Goal: Task Accomplishment & Management: Manage account settings

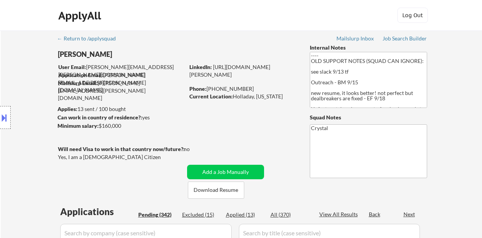
select select ""pending""
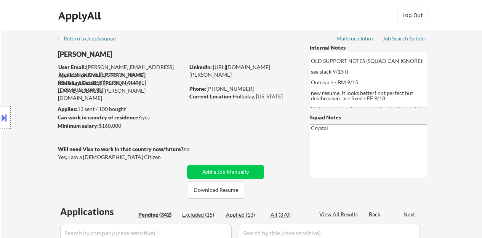
select select ""pending""
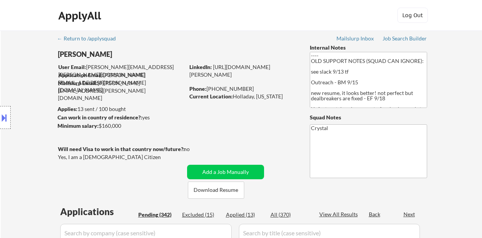
select select ""pending""
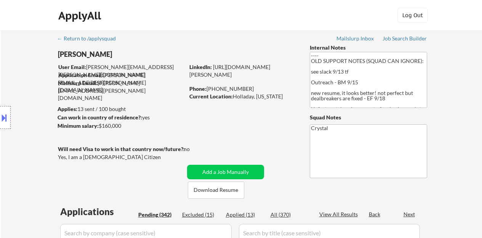
select select ""pending""
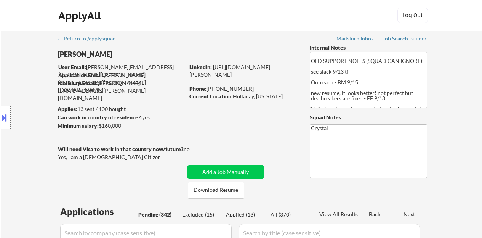
select select ""pending""
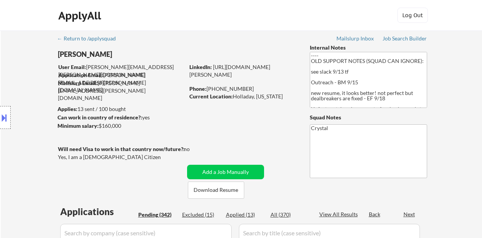
select select ""pending""
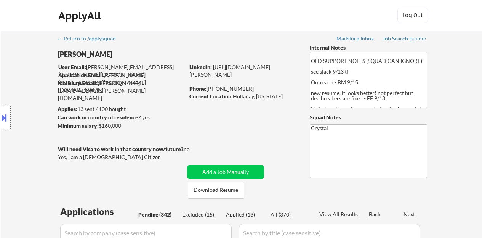
select select ""pending""
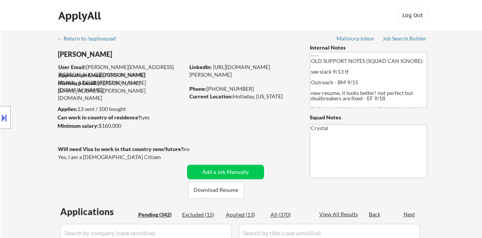
select select ""pending""
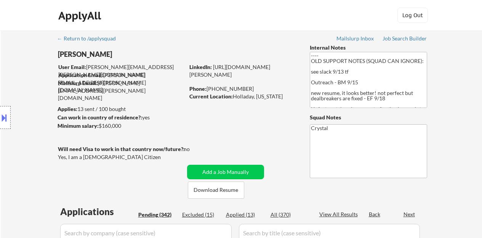
select select ""pending""
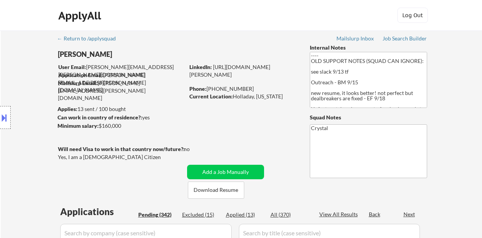
select select ""pending""
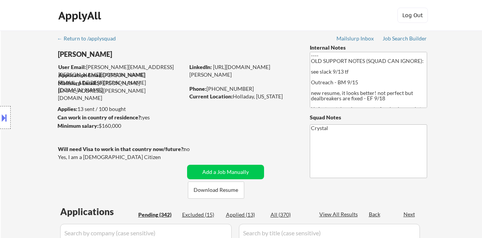
select select ""pending""
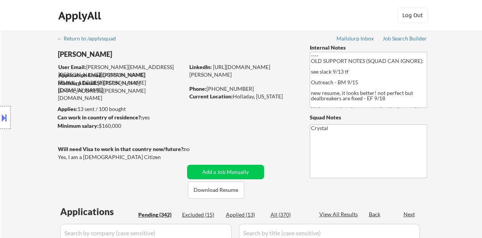
select select ""pending""
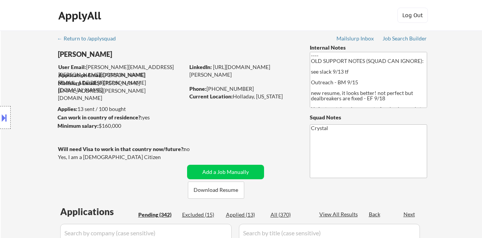
select select ""pending""
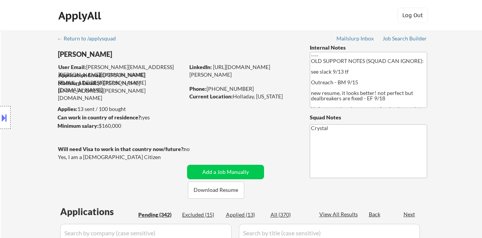
select select ""pending""
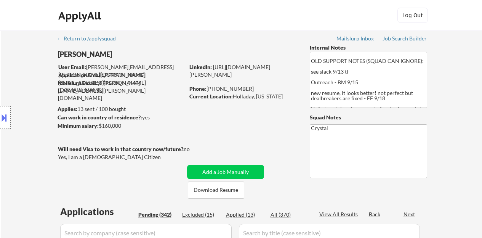
select select ""pending""
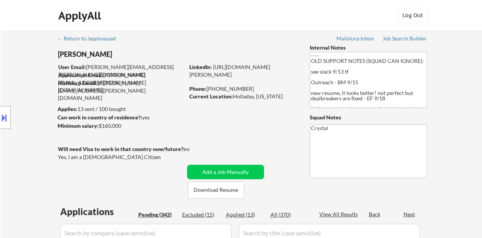
select select ""pending""
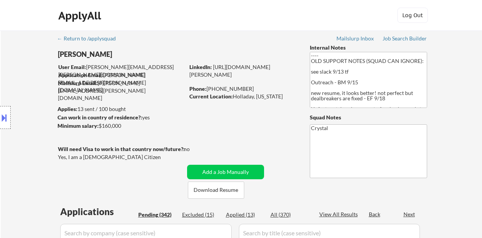
select select ""pending""
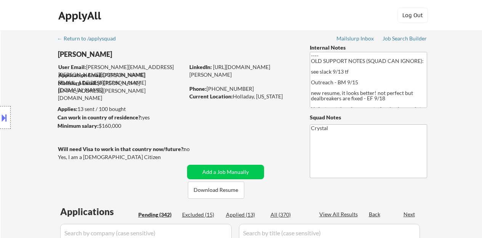
select select ""pending""
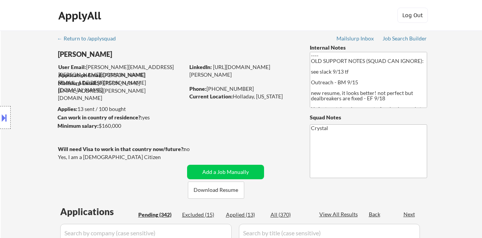
select select ""pending""
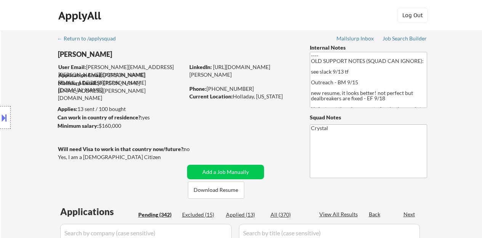
select select ""pending""
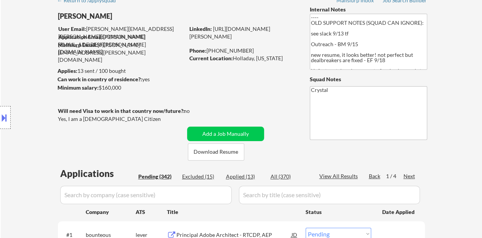
scroll to position [76, 0]
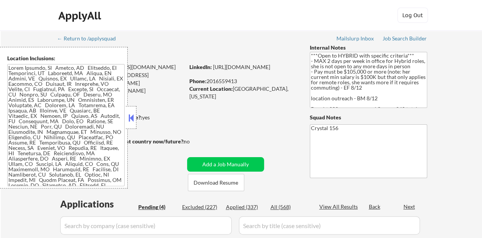
select select ""pending""
click at [130, 122] on button at bounding box center [131, 117] width 8 height 11
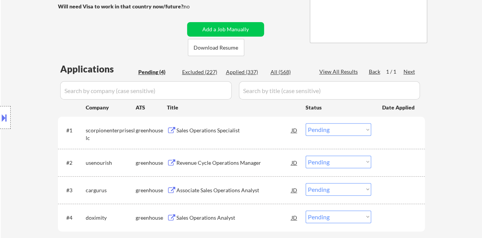
scroll to position [152, 0]
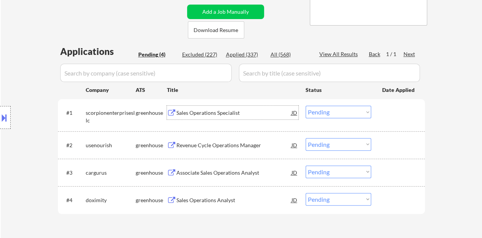
click at [213, 108] on div "Sales Operations Specialist" at bounding box center [233, 113] width 115 height 14
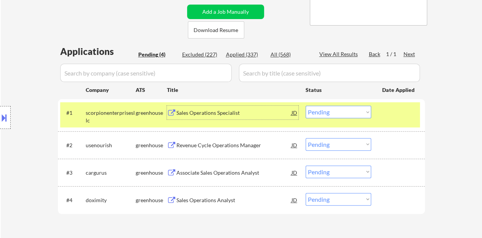
click at [364, 113] on select "Choose an option... Pending Applied Excluded (Questions) Excluded (Expired) Exc…" at bounding box center [339, 112] width 66 height 13
click at [306, 106] on select "Choose an option... Pending Applied Excluded (Questions) Excluded (Expired) Exc…" at bounding box center [339, 112] width 66 height 13
select select ""pending""
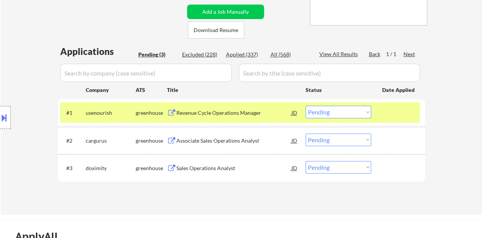
click at [401, 116] on div at bounding box center [399, 113] width 34 height 14
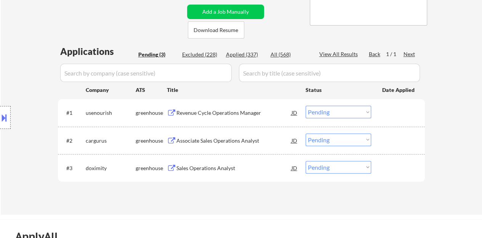
click at [208, 170] on div "Sales Operations Analyst" at bounding box center [233, 168] width 115 height 8
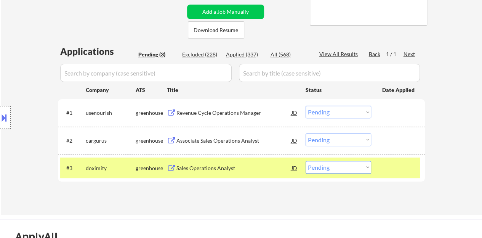
click at [3, 114] on button at bounding box center [4, 117] width 8 height 13
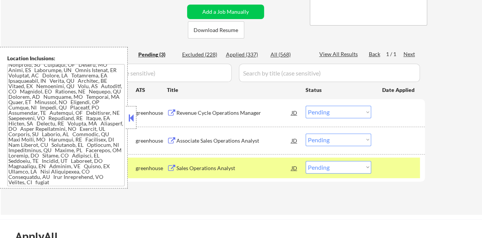
scroll to position [190, 0]
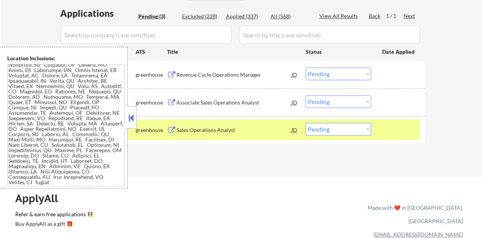
click at [133, 115] on button at bounding box center [131, 117] width 8 height 11
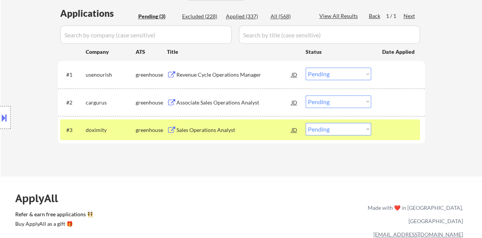
click at [329, 127] on select "Choose an option... Pending Applied Excluded (Questions) Excluded (Expired) Exc…" at bounding box center [339, 129] width 66 height 13
select select ""applied""
click at [306, 123] on select "Choose an option... Pending Applied Excluded (Questions) Excluded (Expired) Exc…" at bounding box center [339, 129] width 66 height 13
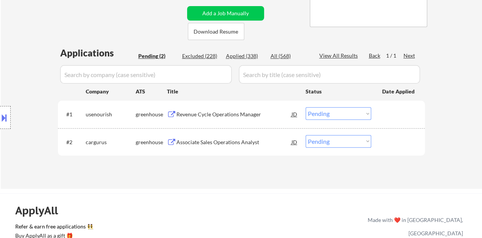
scroll to position [152, 0]
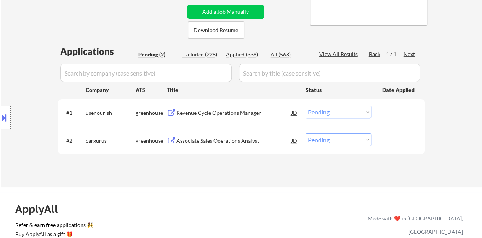
click at [234, 106] on div "Revenue Cycle Operations Manager" at bounding box center [233, 113] width 115 height 14
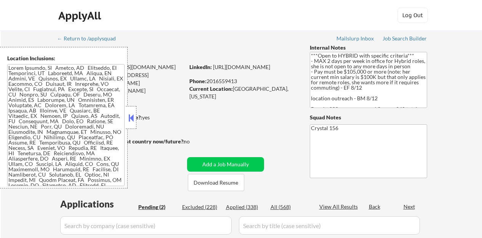
select select ""pending""
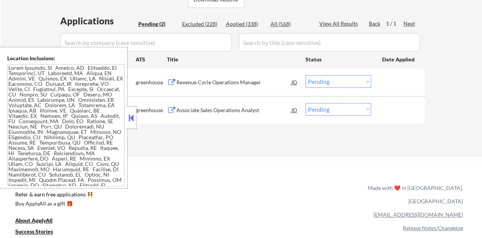
scroll to position [152, 0]
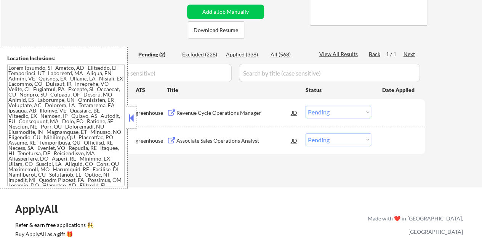
click at [134, 116] on button at bounding box center [131, 117] width 8 height 11
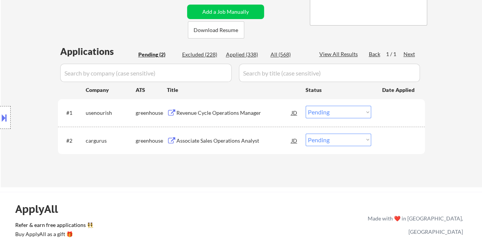
click at [329, 109] on select "Choose an option... Pending Applied Excluded (Questions) Excluded (Expired) Exc…" at bounding box center [339, 112] width 66 height 13
click at [306, 106] on select "Choose an option... Pending Applied Excluded (Questions) Excluded (Expired) Exc…" at bounding box center [339, 112] width 66 height 13
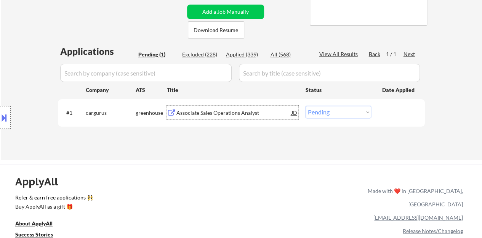
click at [215, 109] on div "Associate Sales Operations Analyst" at bounding box center [233, 113] width 115 height 8
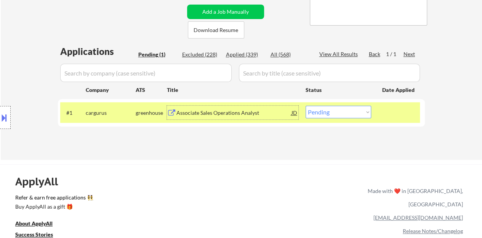
click at [342, 118] on select "Choose an option... Pending Applied Excluded (Questions) Excluded (Expired) Exc…" at bounding box center [339, 112] width 66 height 13
select select ""excluded__bad_match_""
click at [306, 106] on select "Choose an option... Pending Applied Excluded (Questions) Excluded (Expired) Exc…" at bounding box center [339, 112] width 66 height 13
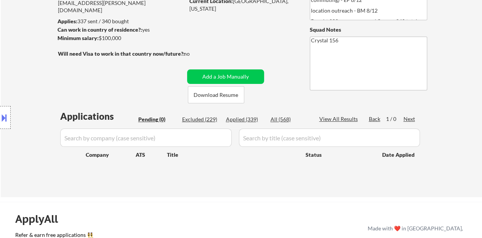
scroll to position [76, 0]
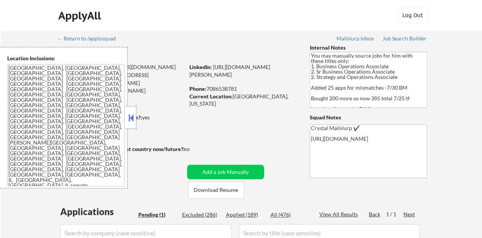
click at [132, 113] on button at bounding box center [131, 117] width 8 height 11
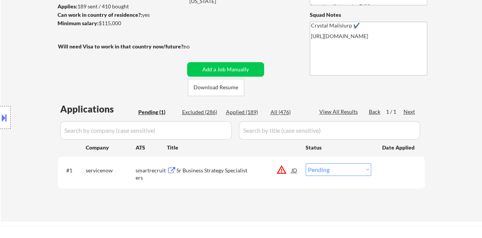
scroll to position [114, 0]
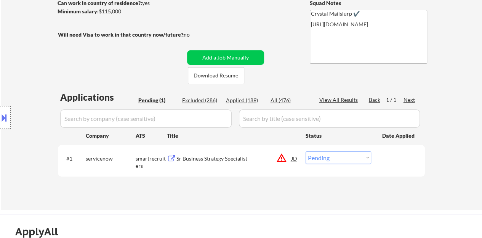
click at [291, 159] on div "JD" at bounding box center [295, 158] width 8 height 14
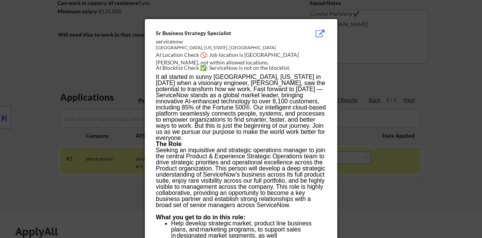
click at [111, 132] on div at bounding box center [241, 119] width 482 height 238
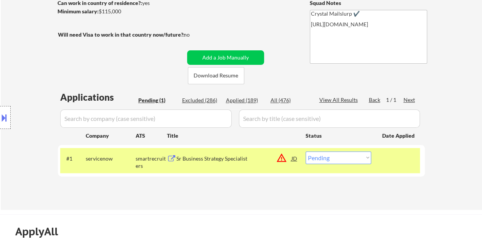
click at [0, 107] on div at bounding box center [5, 117] width 11 height 23
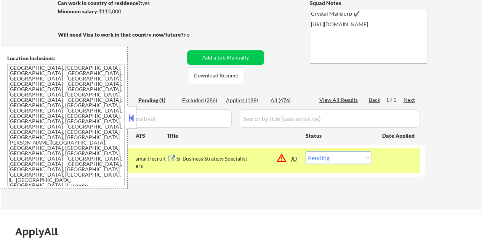
click at [130, 118] on button at bounding box center [131, 117] width 8 height 11
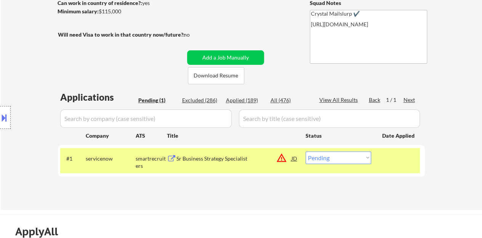
click at [194, 163] on div "Sr Business Strategy Specialist" at bounding box center [233, 158] width 115 height 14
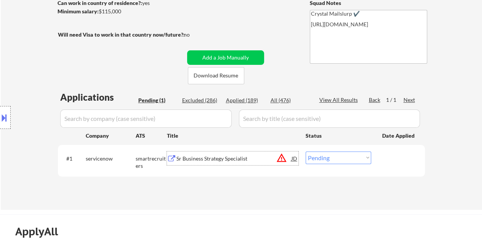
click at [341, 156] on select "Choose an option... Pending Applied Excluded (Questions) Excluded (Expired) Exc…" at bounding box center [339, 157] width 66 height 13
select select ""excluded__expired_""
click at [306, 151] on select "Choose an option... Pending Applied Excluded (Questions) Excluded (Expired) Exc…" at bounding box center [339, 157] width 66 height 13
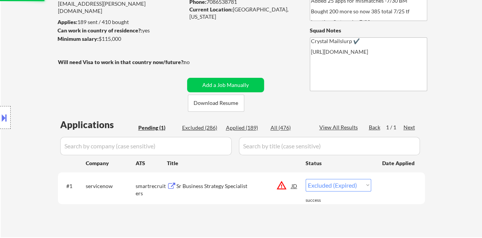
scroll to position [76, 0]
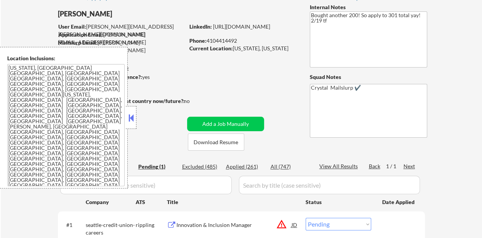
scroll to position [76, 0]
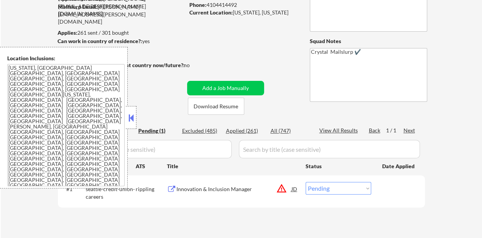
click at [127, 120] on button at bounding box center [131, 117] width 8 height 11
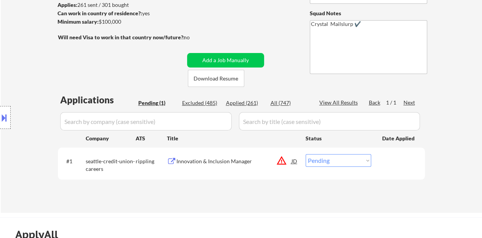
scroll to position [114, 0]
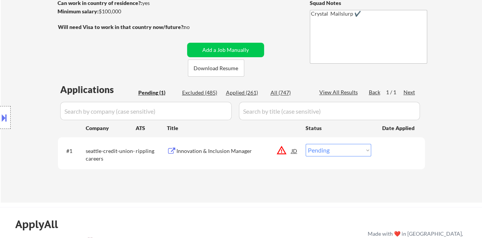
click at [295, 151] on div "JD" at bounding box center [295, 151] width 8 height 14
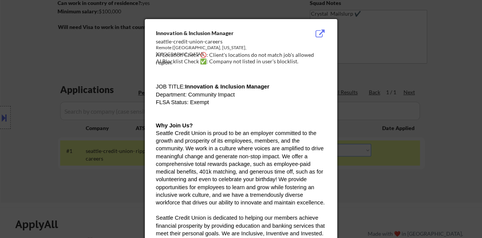
click at [81, 150] on div at bounding box center [241, 119] width 482 height 238
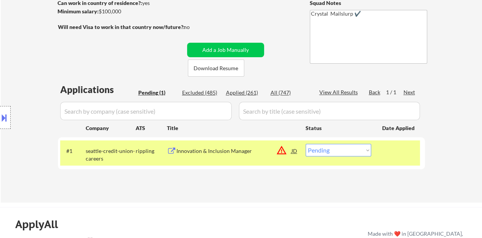
click at [1, 114] on button at bounding box center [4, 117] width 8 height 13
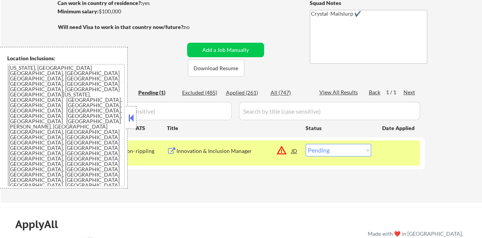
click at [130, 118] on button at bounding box center [131, 117] width 8 height 11
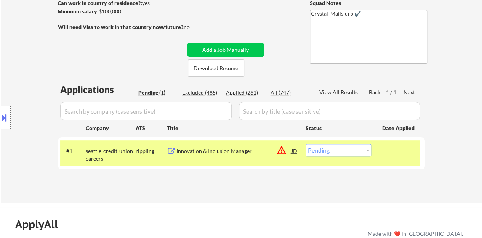
click at [295, 149] on div "JD" at bounding box center [295, 151] width 8 height 14
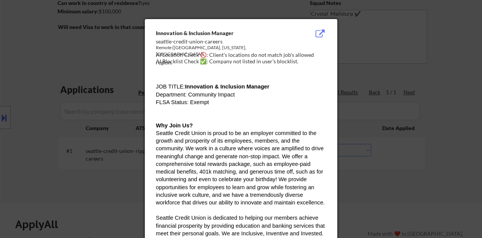
click at [126, 102] on div at bounding box center [241, 119] width 482 height 238
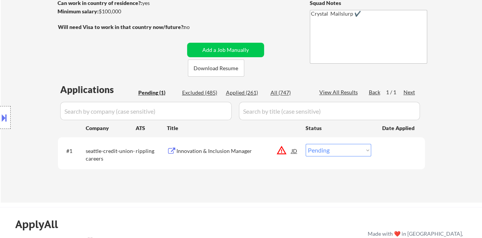
click at [207, 154] on div "Innovation & Inclusion Manager" at bounding box center [233, 151] width 115 height 8
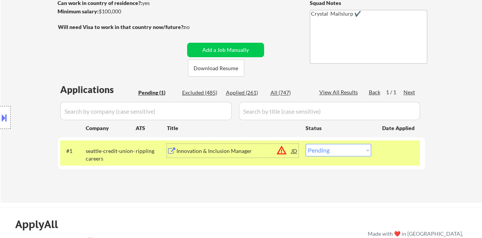
click at [351, 149] on select "Choose an option... Pending Applied Excluded (Questions) Excluded (Expired) Exc…" at bounding box center [339, 150] width 66 height 13
select select ""excluded""
click at [306, 144] on select "Choose an option... Pending Applied Excluded (Questions) Excluded (Expired) Exc…" at bounding box center [339, 150] width 66 height 13
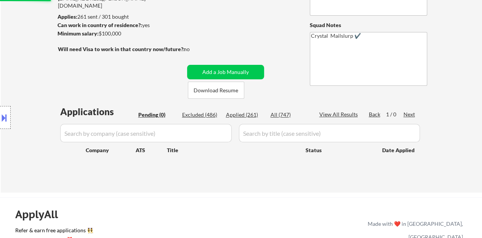
scroll to position [76, 0]
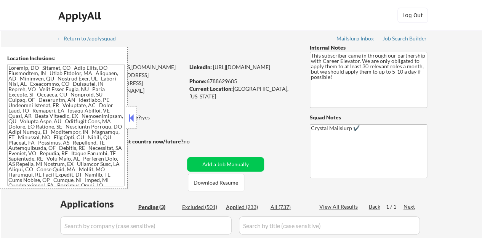
select select ""pending""
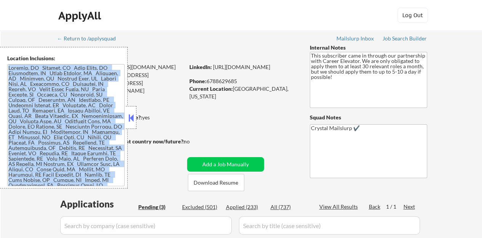
click at [126, 115] on div "Location Inclusions:" at bounding box center [68, 117] width 136 height 141
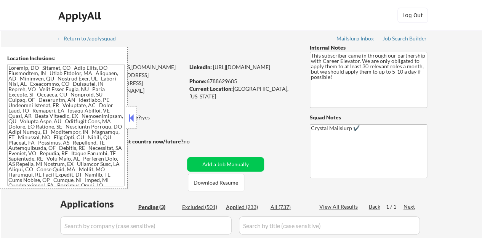
click at [146, 100] on div "← Return to /applysquad Mailslurp Inbox Job Search Builder [PERSON_NAME] User E…" at bounding box center [241, 200] width 380 height 340
click at [131, 111] on div at bounding box center [131, 117] width 11 height 23
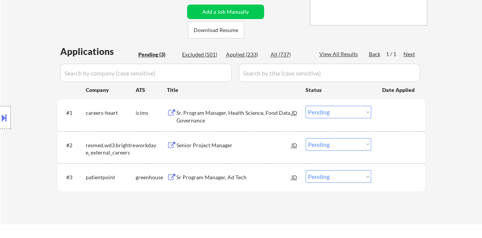
scroll to position [190, 0]
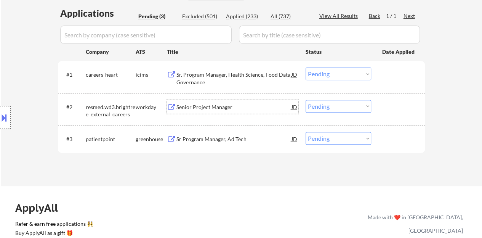
click at [200, 102] on div "Senior Project Manager" at bounding box center [233, 107] width 115 height 14
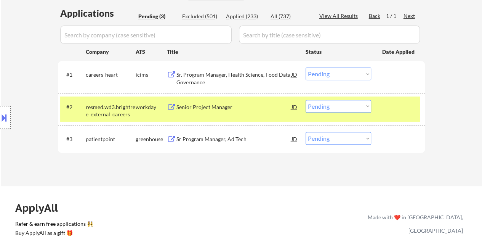
click at [0, 117] on button at bounding box center [4, 117] width 8 height 13
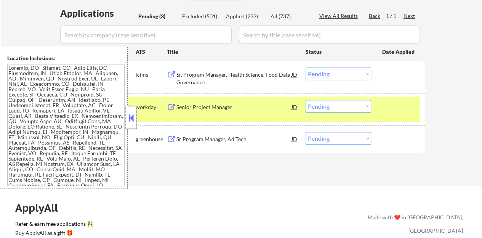
click at [132, 112] on div at bounding box center [131, 117] width 11 height 23
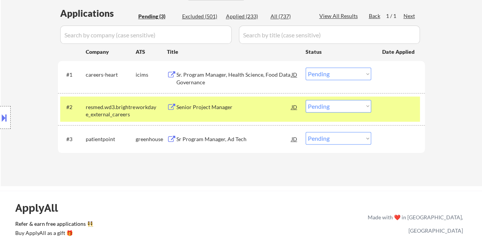
click at [338, 102] on select "Choose an option... Pending Applied Excluded (Questions) Excluded (Expired) Exc…" at bounding box center [339, 106] width 66 height 13
click at [306, 100] on select "Choose an option... Pending Applied Excluded (Questions) Excluded (Expired) Exc…" at bounding box center [339, 106] width 66 height 13
select select ""pending""
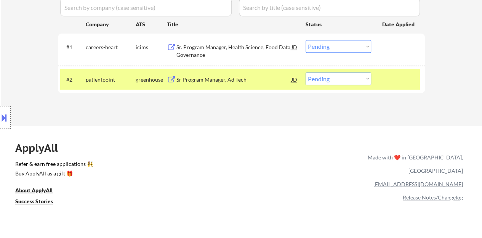
scroll to position [229, 0]
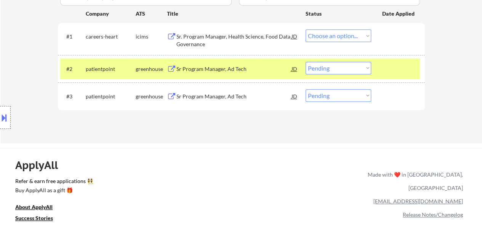
select select ""pending""
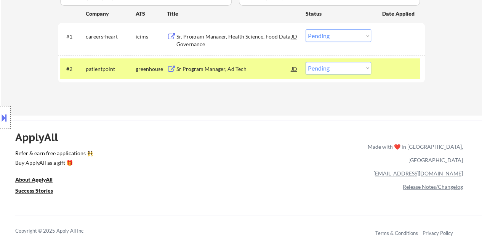
click at [201, 67] on div "Sr Program Manager, Ad Tech" at bounding box center [233, 69] width 115 height 8
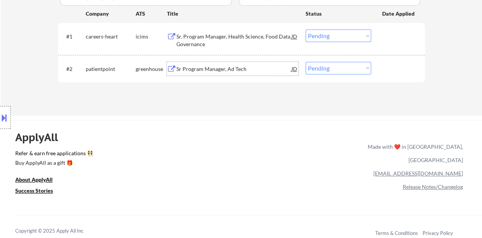
click at [398, 73] on div at bounding box center [399, 69] width 34 height 14
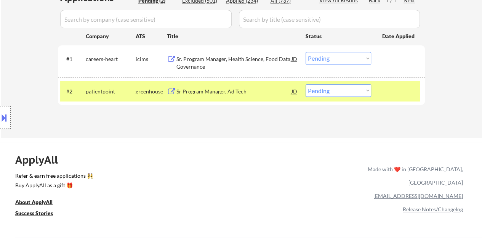
scroll to position [190, 0]
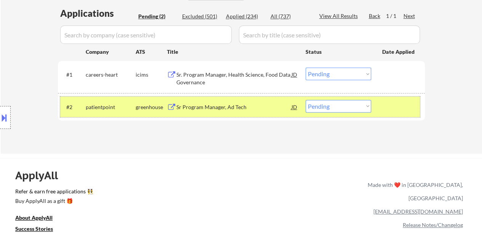
click at [324, 102] on select "Choose an option... Pending Applied Excluded (Questions) Excluded (Expired) Exc…" at bounding box center [339, 106] width 66 height 13
select select ""excluded__bad_match_""
click at [306, 100] on select "Choose an option... Pending Applied Excluded (Questions) Excluded (Expired) Exc…" at bounding box center [339, 106] width 66 height 13
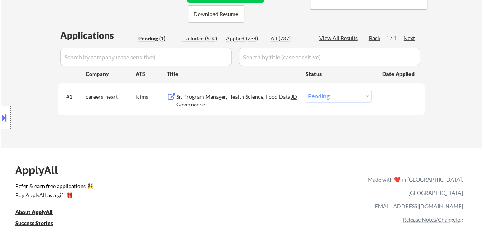
scroll to position [152, 0]
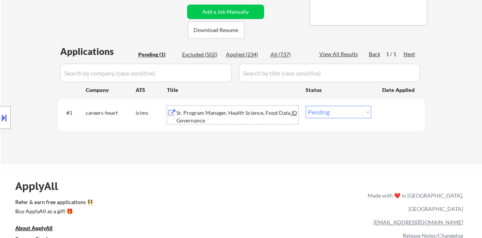
click at [254, 109] on div "Sr. Program Manager, Health Science, Food Data Governance" at bounding box center [233, 116] width 115 height 15
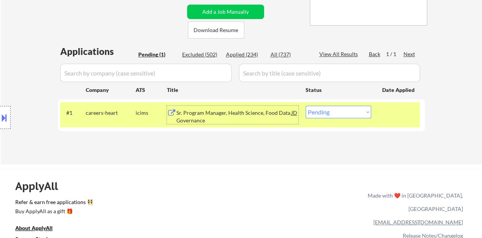
click at [325, 109] on select "Choose an option... Pending Applied Excluded (Questions) Excluded (Expired) Exc…" at bounding box center [339, 112] width 66 height 13
select select ""excluded__bad_match_""
click at [306, 106] on select "Choose an option... Pending Applied Excluded (Questions) Excluded (Expired) Exc…" at bounding box center [339, 112] width 66 height 13
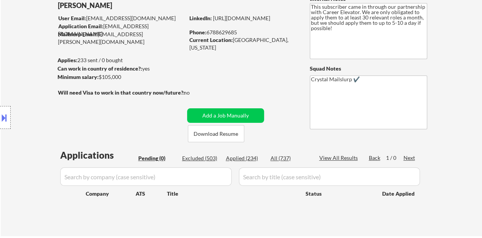
scroll to position [38, 0]
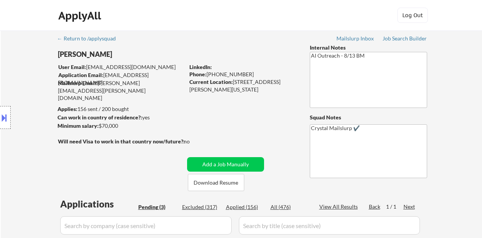
select select ""pending""
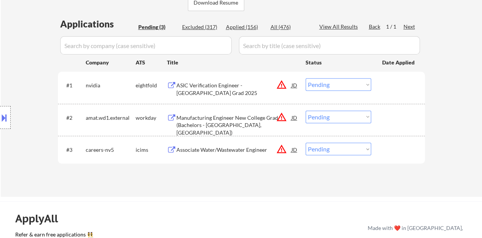
scroll to position [190, 0]
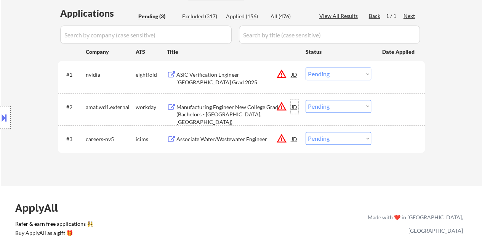
click at [297, 104] on div "JD" at bounding box center [295, 107] width 8 height 14
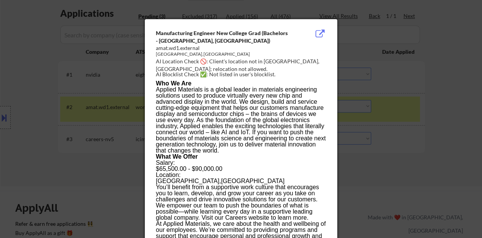
click at [88, 144] on div at bounding box center [241, 119] width 482 height 238
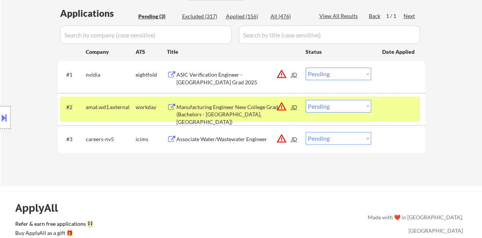
click at [0, 106] on div at bounding box center [5, 117] width 11 height 23
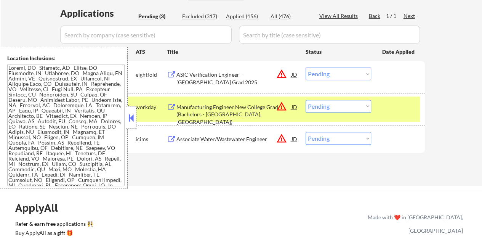
scroll to position [87, 0]
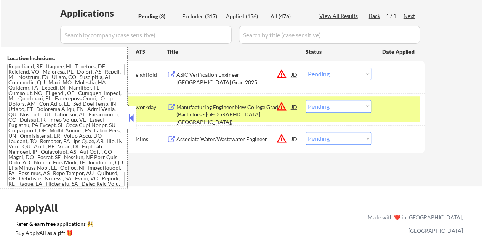
click at [135, 110] on div at bounding box center [131, 117] width 11 height 23
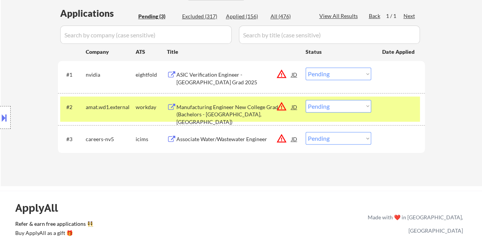
click at [192, 114] on div "Manufacturing Engineer New College Grad (Bachelors - [GEOGRAPHIC_DATA], [GEOGRA…" at bounding box center [233, 114] width 115 height 22
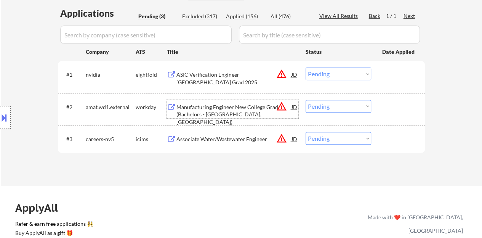
click at [398, 103] on div at bounding box center [399, 107] width 34 height 14
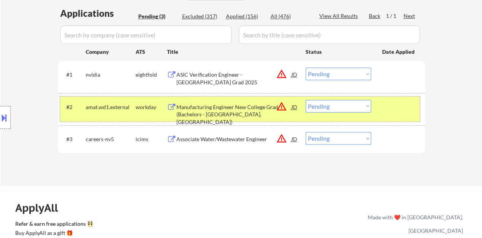
click at [324, 104] on select "Choose an option... Pending Applied Excluded (Questions) Excluded (Expired) Exc…" at bounding box center [339, 106] width 66 height 13
click at [306, 100] on select "Choose an option... Pending Applied Excluded (Questions) Excluded (Expired) Exc…" at bounding box center [339, 106] width 66 height 13
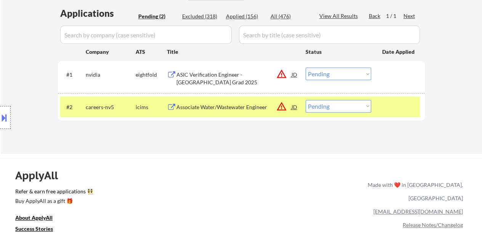
click at [254, 109] on div "Associate Water/Wastewater Engineer" at bounding box center [233, 107] width 115 height 8
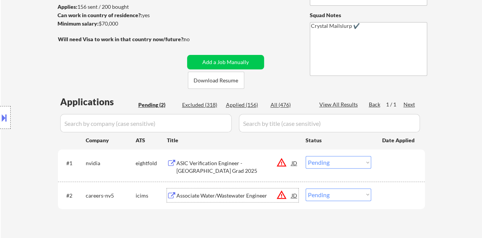
scroll to position [114, 0]
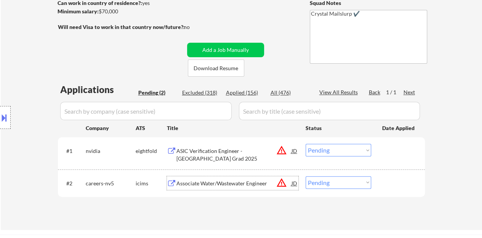
click at [314, 182] on select "Choose an option... Pending Applied Excluded (Questions) Excluded (Expired) Exc…" at bounding box center [339, 182] width 66 height 13
select select ""excluded__bad_match_""
click at [306, 176] on select "Choose an option... Pending Applied Excluded (Questions) Excluded (Expired) Exc…" at bounding box center [339, 182] width 66 height 13
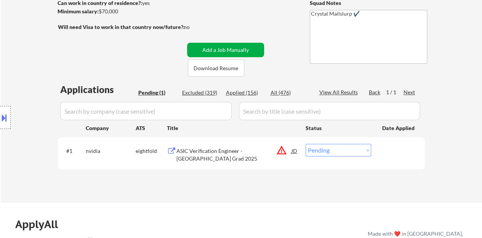
scroll to position [152, 0]
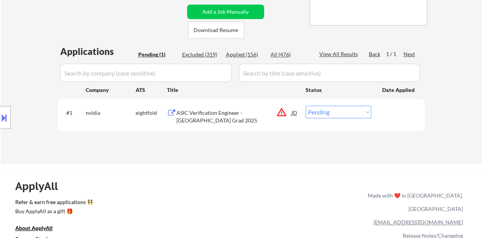
click at [222, 112] on div "ASIC Verification Engineer - [GEOGRAPHIC_DATA] Grad 2025" at bounding box center [233, 116] width 115 height 15
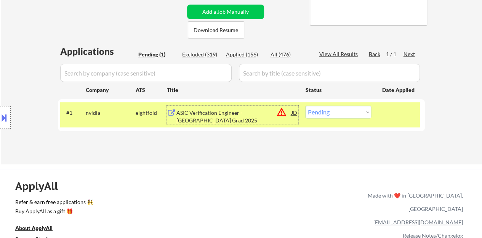
click at [351, 111] on select "Choose an option... Pending Applied Excluded (Questions) Excluded (Expired) Exc…" at bounding box center [339, 112] width 66 height 13
select select ""excluded__expired_""
click at [306, 106] on select "Choose an option... Pending Applied Excluded (Questions) Excluded (Expired) Exc…" at bounding box center [339, 112] width 66 height 13
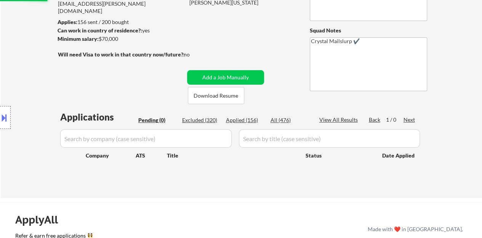
scroll to position [76, 0]
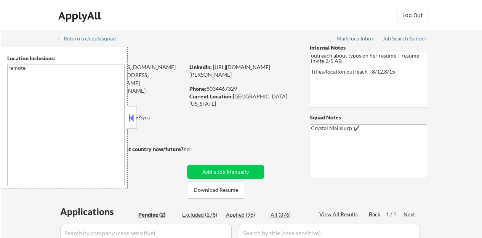
select select ""pending""
click at [129, 117] on button at bounding box center [131, 117] width 8 height 11
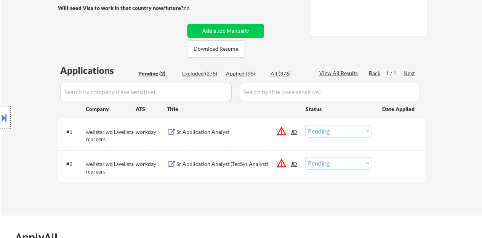
scroll to position [152, 0]
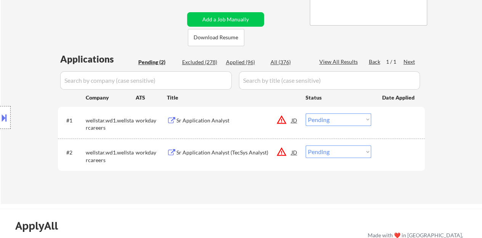
click at [292, 122] on div "JD" at bounding box center [295, 120] width 8 height 14
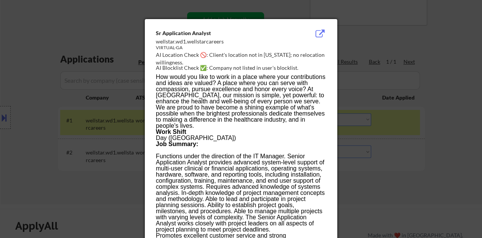
click at [26, 128] on div at bounding box center [241, 119] width 482 height 238
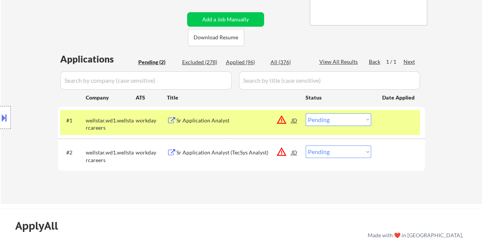
click at [0, 119] on button at bounding box center [4, 117] width 8 height 13
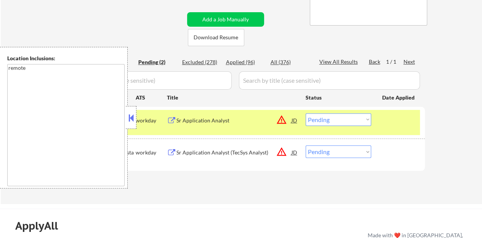
click at [127, 120] on button at bounding box center [131, 117] width 8 height 11
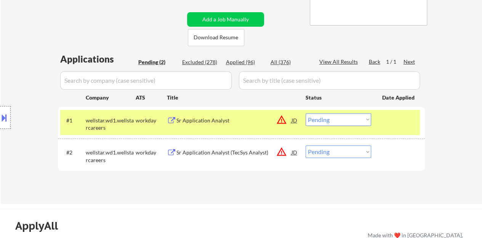
click at [189, 128] on div "#1 wellstar.wd1.wellstarcareers workday Sr Application Analyst JD warning_amber…" at bounding box center [240, 122] width 360 height 25
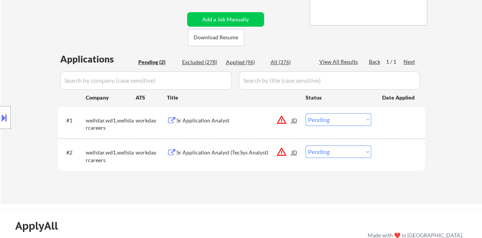
click at [210, 118] on div "Sr Application Analyst" at bounding box center [233, 121] width 115 height 8
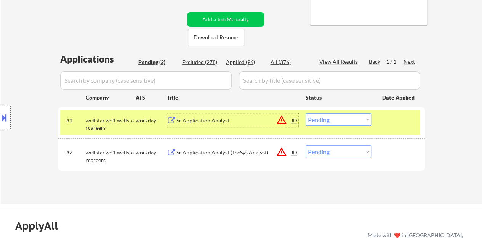
click at [330, 120] on select "Choose an option... Pending Applied Excluded (Questions) Excluded (Expired) Exc…" at bounding box center [339, 119] width 66 height 13
click at [306, 113] on select "Choose an option... Pending Applied Excluded (Questions) Excluded (Expired) Exc…" at bounding box center [339, 119] width 66 height 13
select select ""pending""
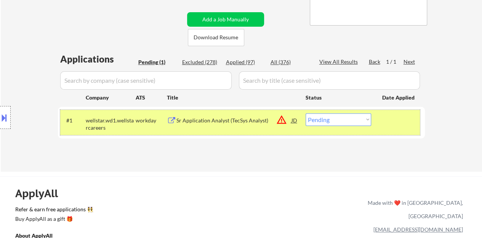
drag, startPoint x: 269, startPoint y: 111, endPoint x: 191, endPoint y: 208, distance: 124.9
click at [190, 197] on div "ApplyAll Refer & earn free applications 👯‍♀️ Buy ApplyAll as a gift 🎁 About App…" at bounding box center [241, 241] width 482 height 121
